Goal: Task Accomplishment & Management: Complete application form

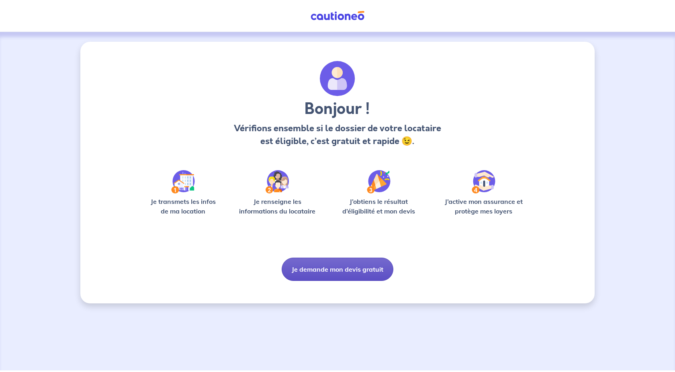
click at [355, 268] on button "Je demande mon devis gratuit" at bounding box center [338, 269] width 112 height 23
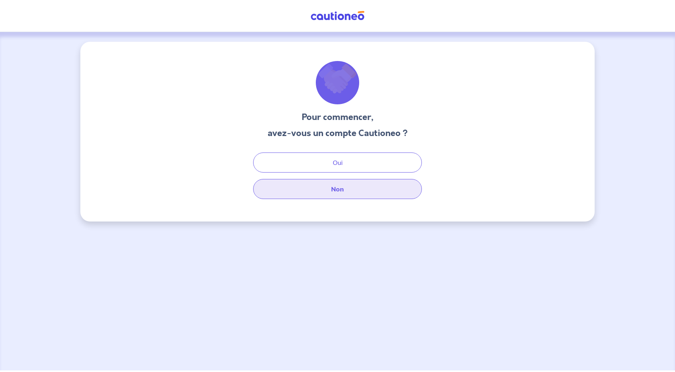
click at [342, 192] on button "Non" at bounding box center [337, 189] width 169 height 20
